Goal: Find specific fact: Find specific fact

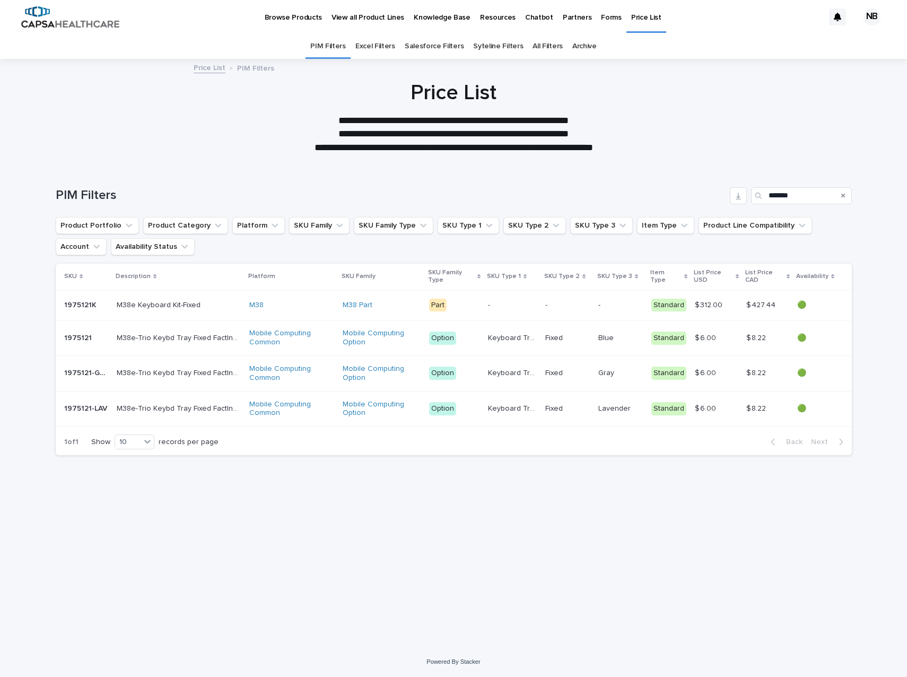
click at [136, 369] on p "M38e-Trio Keybd Tray Fixed FactInst-Gray" at bounding box center [180, 371] width 126 height 11
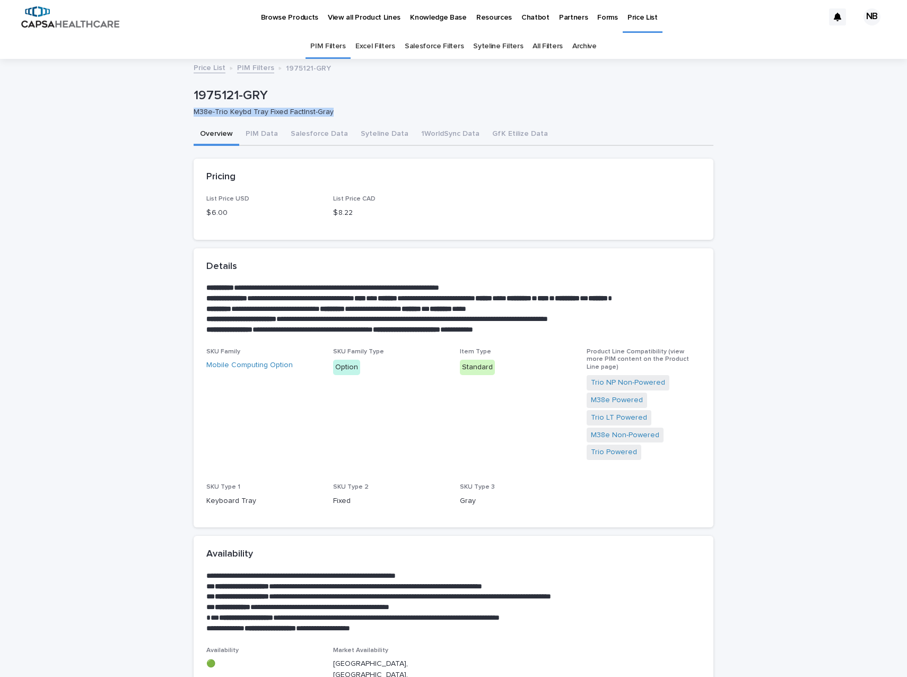
drag, startPoint x: 188, startPoint y: 110, endPoint x: 327, endPoint y: 109, distance: 138.4
click at [327, 109] on div "**********" at bounding box center [453, 409] width 530 height 699
copy p "M38e-Trio Keybd Tray Fixed FactInst-Gray"
